Goal: Transaction & Acquisition: Purchase product/service

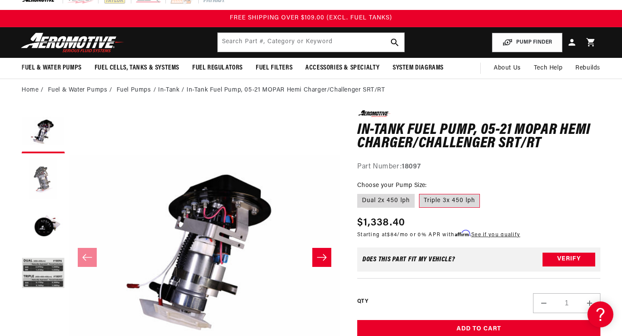
click at [41, 185] on button "Load image 2 in gallery view" at bounding box center [43, 179] width 43 height 43
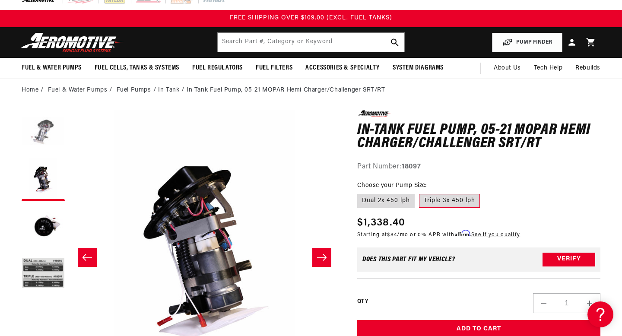
click at [40, 132] on button "Load image 1 in gallery view" at bounding box center [43, 131] width 43 height 43
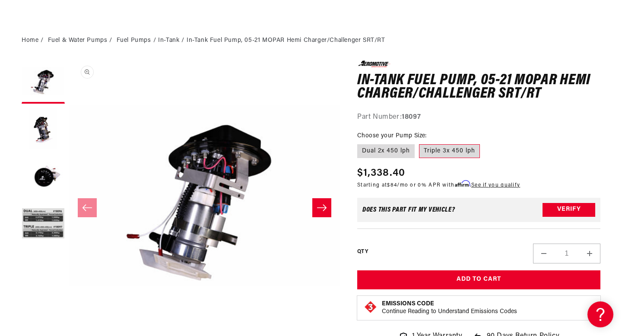
scroll to position [175, 0]
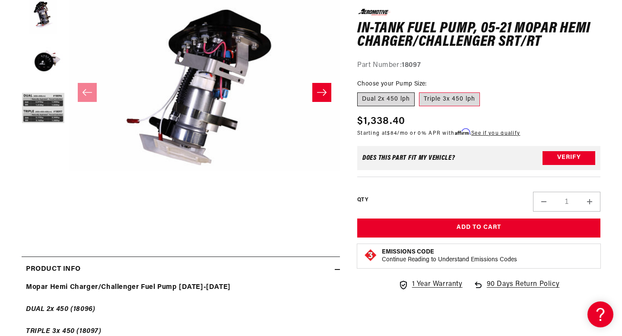
click at [396, 102] on label "Dual 2x 450 lph" at bounding box center [385, 99] width 57 height 14
click at [360, 91] on input "Dual 2x 450 lph" at bounding box center [359, 91] width 0 height 0
radio input "true"
click at [424, 100] on label "Triple 3x 450 lph" at bounding box center [449, 99] width 61 height 14
click at [419, 91] on input "Triple 3x 450 lph" at bounding box center [419, 91] width 0 height 0
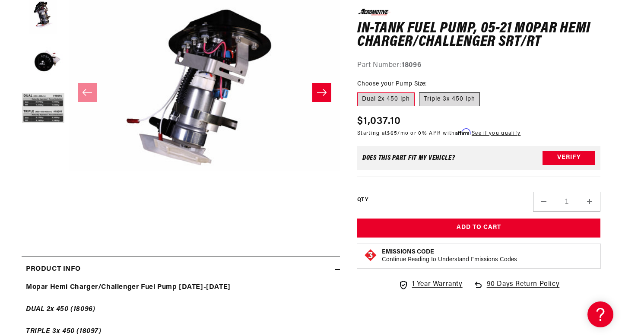
radio input "true"
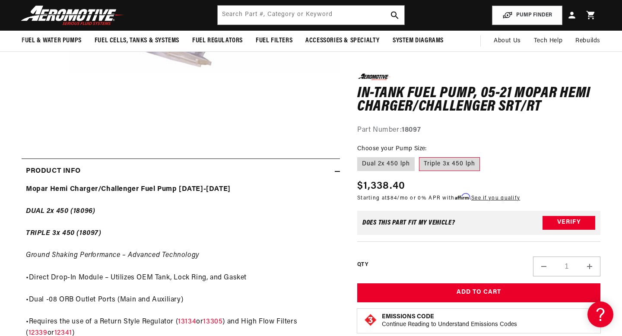
scroll to position [259, 0]
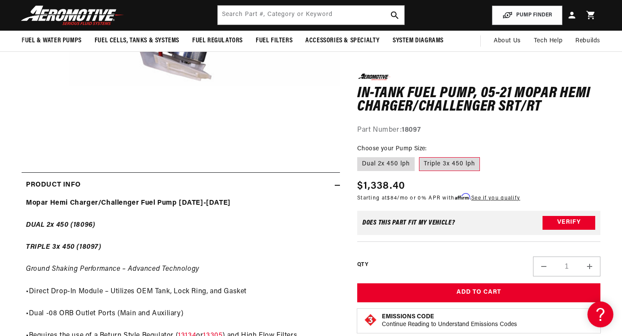
click at [424, 88] on h1 "In-Tank Fuel Pump, 05-21 MOPAR Hemi Charger/Challenger SRT/RT" at bounding box center [478, 99] width 243 height 27
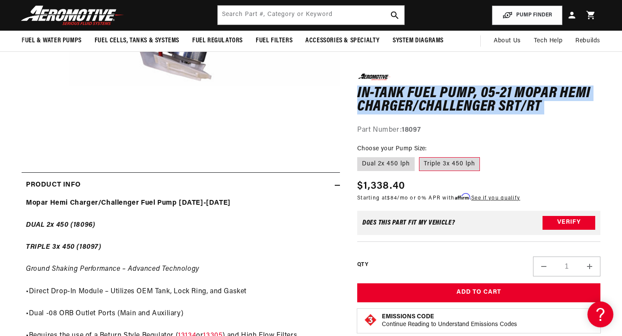
click at [424, 88] on h1 "In-Tank Fuel Pump, 05-21 MOPAR Hemi Charger/Challenger SRT/RT" at bounding box center [478, 99] width 243 height 27
copy div "In-Tank Fuel Pump, 05-21 MOPAR Hemi Charger/Challenger SRT/RT In-Tank Fuel Pump…"
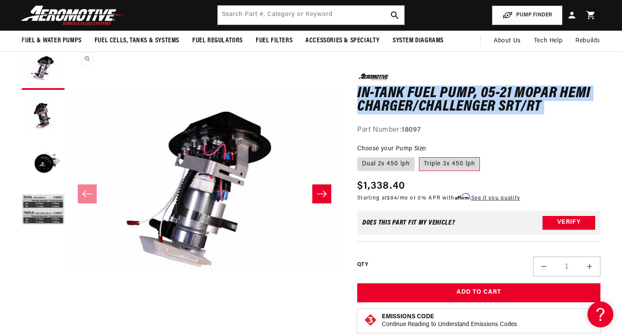
scroll to position [57, 0]
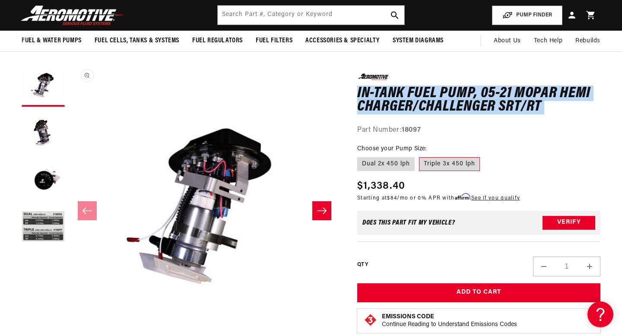
click at [69, 334] on button "Open media 1 in modal" at bounding box center [69, 334] width 0 height 0
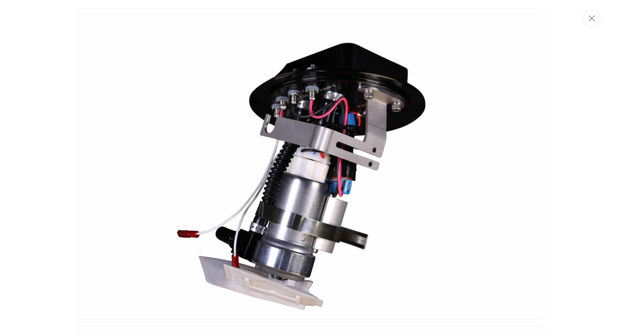
click at [588, 19] on button "Close" at bounding box center [591, 18] width 17 height 18
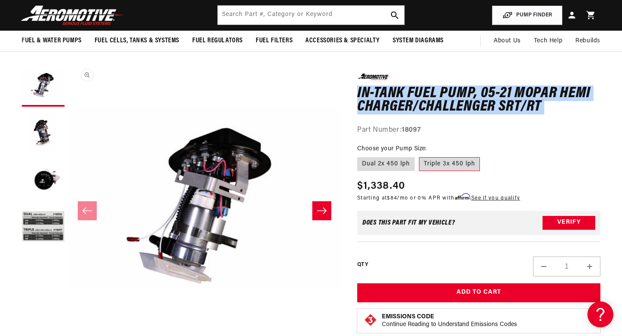
scroll to position [0, 0]
